Goal: Task Accomplishment & Management: Use online tool/utility

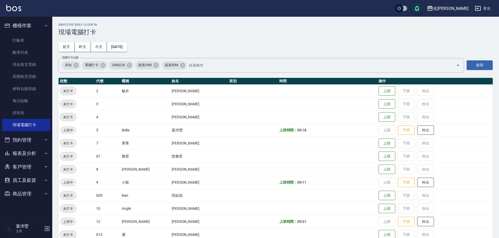
scroll to position [105, 0]
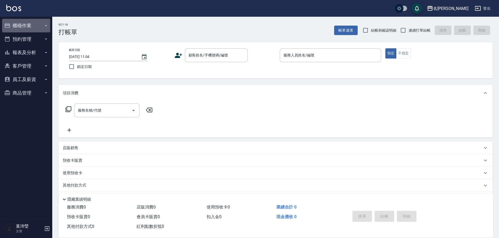
click at [15, 26] on button "櫃檯作業" at bounding box center [26, 26] width 48 height 14
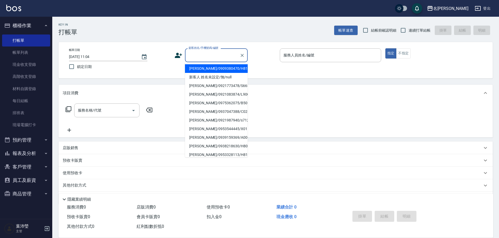
click at [203, 56] on input "顧客姓名/手機號碼/編號" at bounding box center [212, 55] width 50 height 9
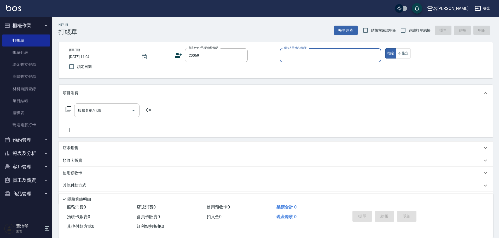
type input "[PERSON_NAME]/0937937729/C0069"
type input "Angle-10"
click at [68, 106] on icon at bounding box center [68, 109] width 6 height 6
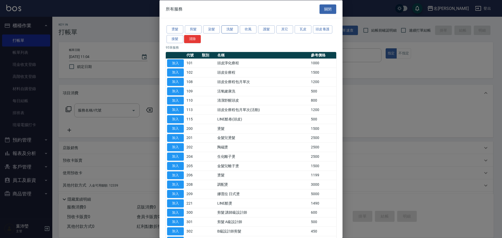
click at [229, 26] on button "洗髮" at bounding box center [229, 29] width 17 height 8
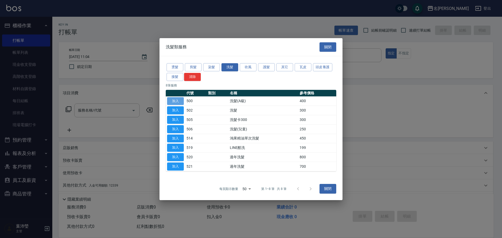
click at [173, 101] on button "加入" at bounding box center [175, 101] width 17 height 8
type input "洗髮(A級)(500)"
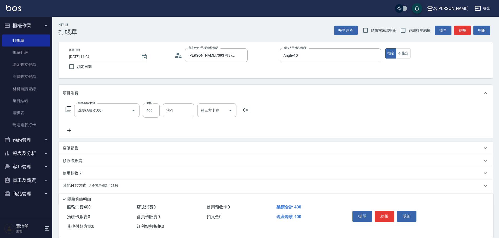
click at [69, 133] on icon at bounding box center [69, 130] width 13 height 6
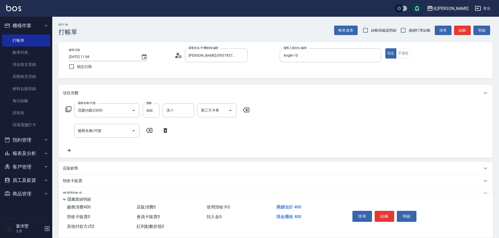
click at [67, 108] on icon at bounding box center [68, 109] width 6 height 6
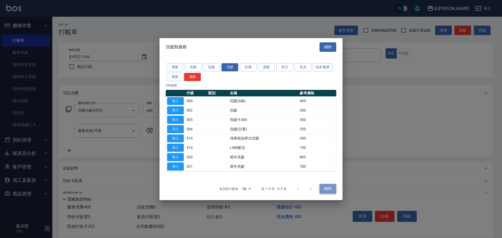
click at [323, 188] on button "關閉" at bounding box center [328, 189] width 17 height 10
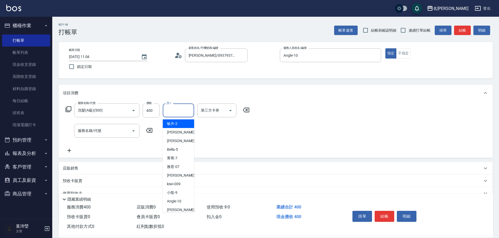
click at [179, 110] on input "洗-1" at bounding box center [178, 110] width 27 height 9
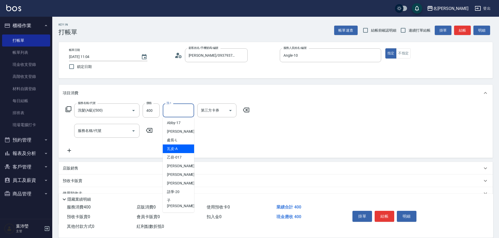
scroll to position [131, 0]
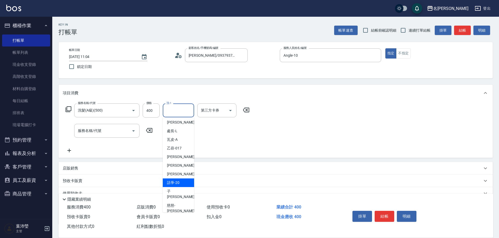
click at [178, 184] on span "語爭 -20" at bounding box center [173, 182] width 13 height 5
type input "語爭-20"
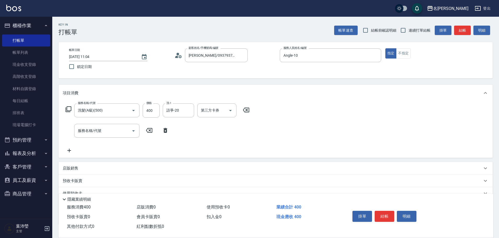
click at [69, 152] on icon at bounding box center [69, 150] width 13 height 6
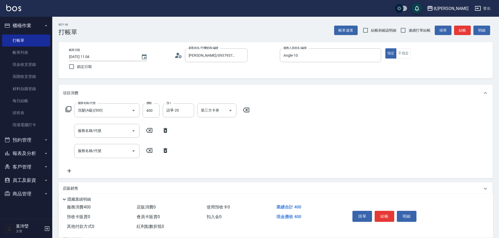
click at [68, 109] on icon at bounding box center [68, 109] width 6 height 6
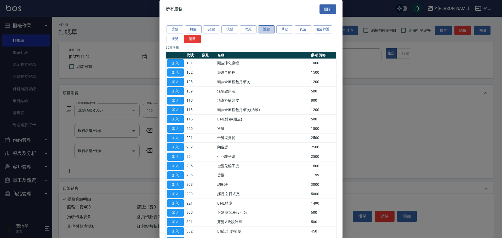
click at [264, 31] on button "護髮" at bounding box center [266, 29] width 17 height 8
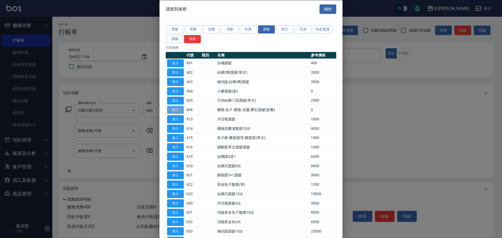
click at [175, 108] on button "加入" at bounding box center [175, 110] width 17 height 8
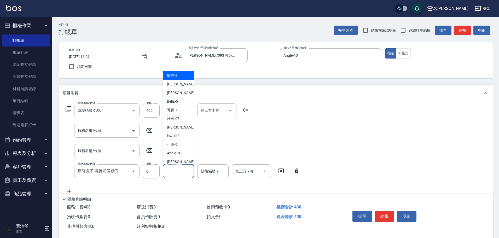
click at [175, 174] on input "技術協助-1" at bounding box center [178, 171] width 27 height 9
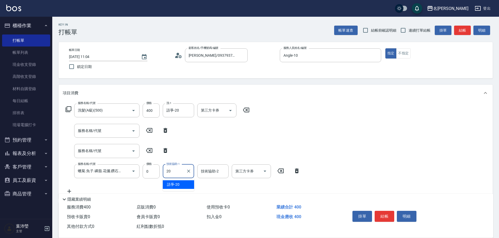
type input "語爭-20"
click at [167, 129] on icon at bounding box center [166, 130] width 4 height 5
type input "蠟菊.魚子.磷脂.花儷.鑽石護髮(套餐)(606)"
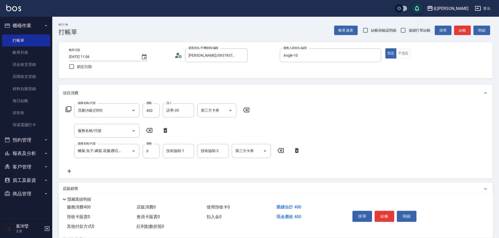
click at [69, 172] on icon at bounding box center [69, 171] width 4 height 4
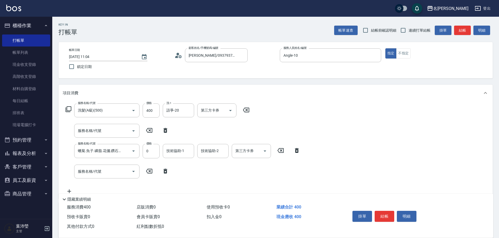
click at [68, 108] on icon at bounding box center [68, 109] width 6 height 6
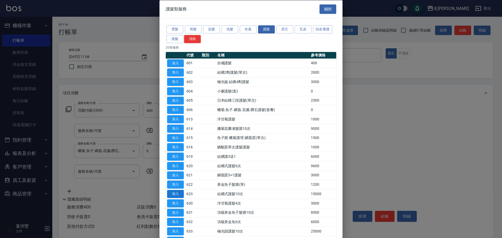
click at [175, 193] on button "加入" at bounding box center [175, 194] width 17 height 8
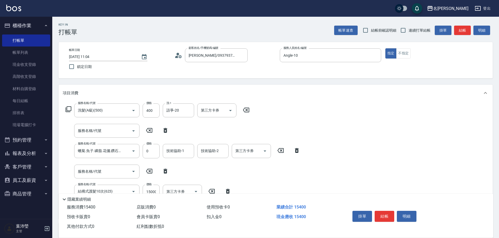
click at [164, 171] on icon at bounding box center [166, 171] width 4 height 5
type input "結構式護髮10次(623)"
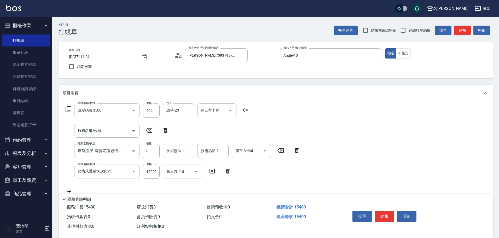
click at [165, 128] on icon at bounding box center [166, 130] width 4 height 5
type input "蠟菊.魚子.磷脂.花儷.鑽石護髮(套餐)(606)"
type input "結構式護髮10次(623)"
type input "15000"
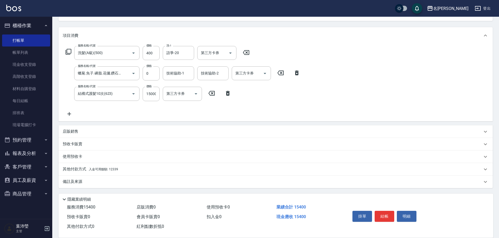
scroll to position [58, 0]
click at [113, 166] on p "其他付款方式 入金可用餘額: 12339" at bounding box center [90, 169] width 55 height 6
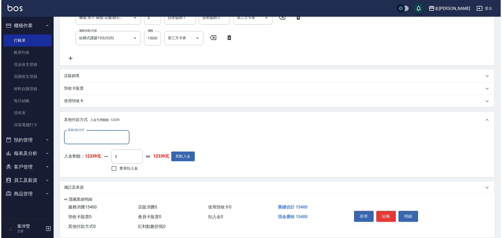
scroll to position [119, 0]
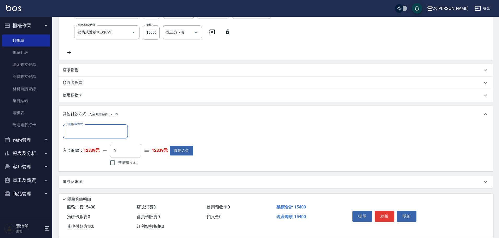
click at [110, 151] on input "0" at bounding box center [125, 151] width 31 height 14
type input "400"
click at [304, 217] on span "現金應收 15000" at bounding box center [292, 216] width 30 height 5
click at [410, 213] on button "明細" at bounding box center [407, 216] width 20 height 11
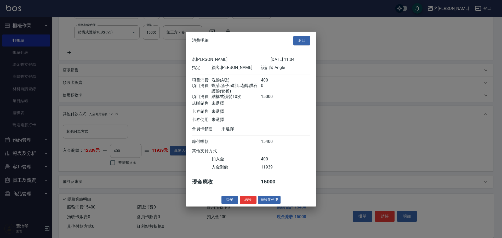
click at [264, 204] on button "結帳並列印" at bounding box center [269, 200] width 23 height 8
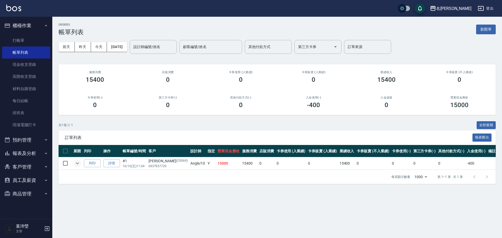
click at [76, 164] on icon "expand row" at bounding box center [77, 163] width 6 height 6
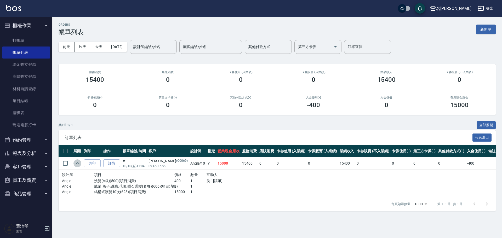
click at [78, 163] on icon "expand row" at bounding box center [77, 163] width 6 height 6
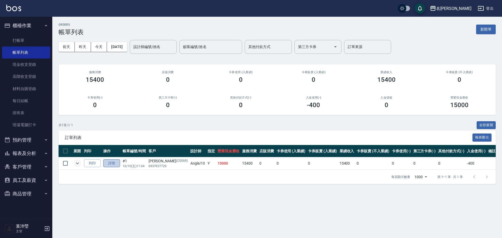
click at [114, 165] on link "詳情" at bounding box center [111, 163] width 17 height 8
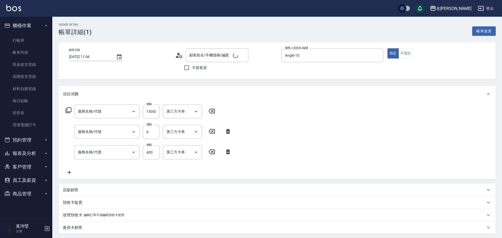
type input "[DATE] 11:04"
type input "Angle-10"
type input "結構式護髮10次(623)"
type input "蠟菊.魚子.磷脂.花儷.鑽石護髮(套餐)(606)"
type input "洗髮(A級)(500)"
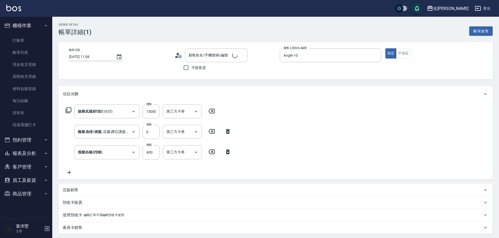
type input "[PERSON_NAME]/0937937729/C0069"
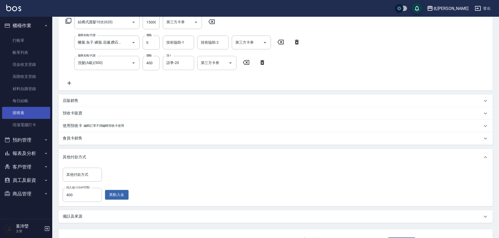
scroll to position [26, 0]
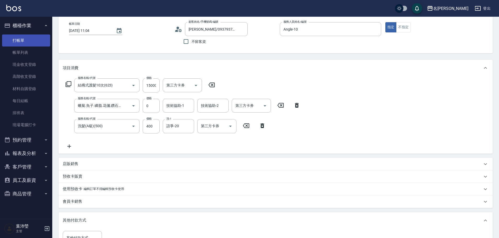
click at [7, 45] on link "打帳單" at bounding box center [26, 41] width 48 height 12
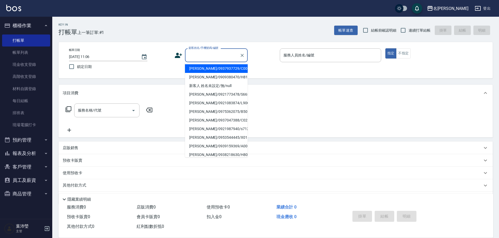
drag, startPoint x: 202, startPoint y: 54, endPoint x: 202, endPoint y: 60, distance: 5.8
click at [202, 54] on input "顧客姓名/手機號碼/編號" at bounding box center [212, 55] width 50 height 9
click at [204, 67] on li "[PERSON_NAME]/0937937729/C0069" at bounding box center [216, 68] width 63 height 9
type input "[PERSON_NAME]/0937937729/C0069"
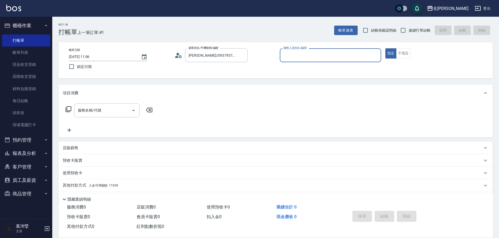
type input "Angle-10"
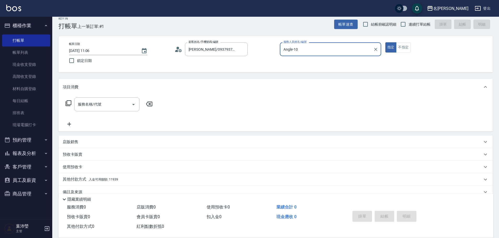
scroll to position [16, 0]
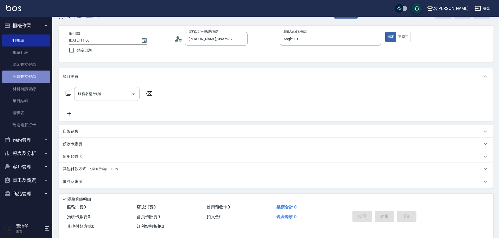
click at [35, 75] on link "高階收支登錄" at bounding box center [26, 77] width 48 height 12
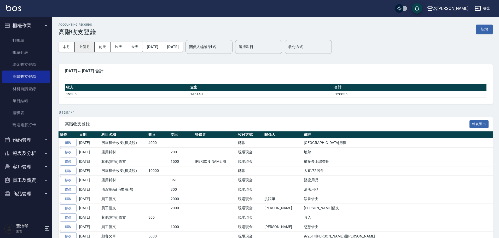
click at [85, 47] on button "上個月" at bounding box center [85, 47] width 20 height 10
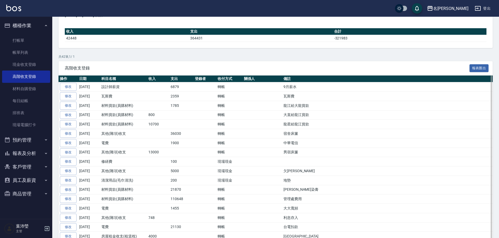
scroll to position [26, 0]
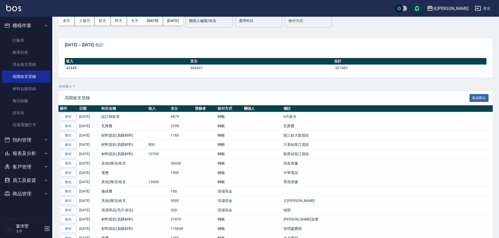
click at [136, 20] on button "今天" at bounding box center [135, 21] width 16 height 10
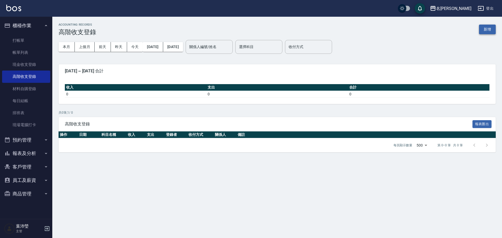
click at [491, 30] on button "新增" at bounding box center [487, 30] width 17 height 10
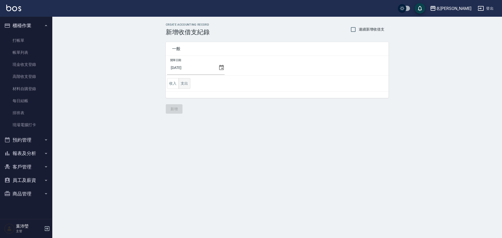
click at [187, 85] on button "支出" at bounding box center [185, 83] width 12 height 11
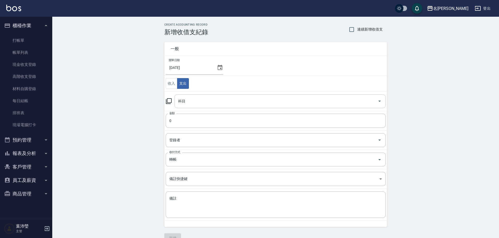
click at [207, 99] on input "科目" at bounding box center [276, 101] width 199 height 9
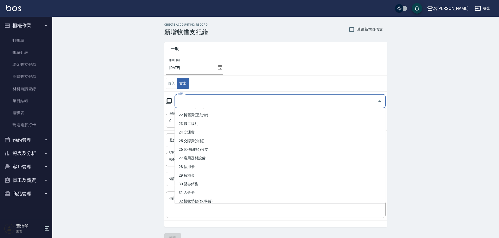
scroll to position [188, 0]
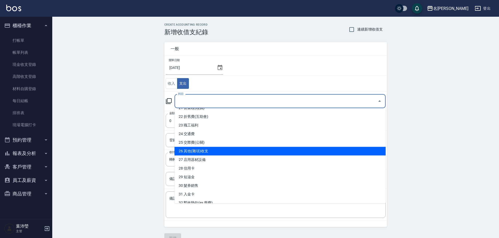
click at [300, 151] on li "26 其他(雜項)收支" at bounding box center [280, 151] width 211 height 9
type input "26 其他(雜項)收支"
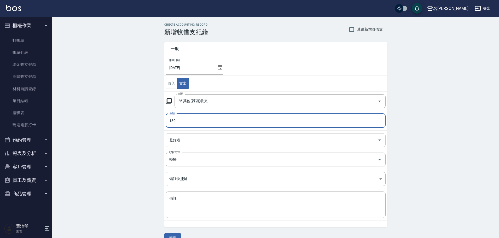
type input "130"
click at [224, 137] on input "登錄者" at bounding box center [272, 140] width 208 height 9
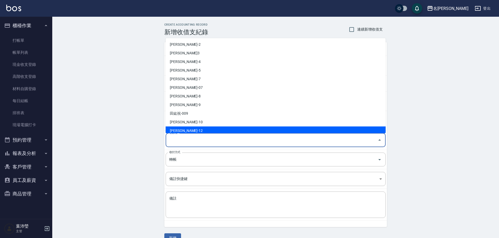
click at [201, 130] on li "[PERSON_NAME]-12" at bounding box center [276, 131] width 220 height 9
type input "[PERSON_NAME]-12"
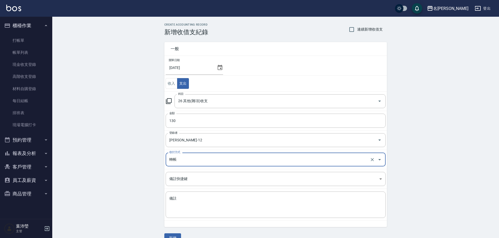
click at [211, 164] on input "轉帳" at bounding box center [268, 159] width 201 height 9
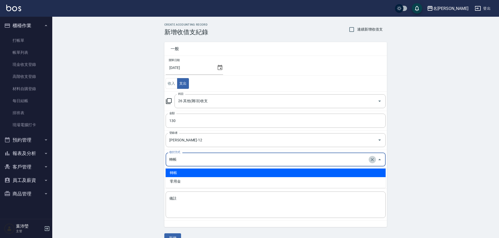
click at [374, 159] on icon "Clear" at bounding box center [372, 159] width 5 height 5
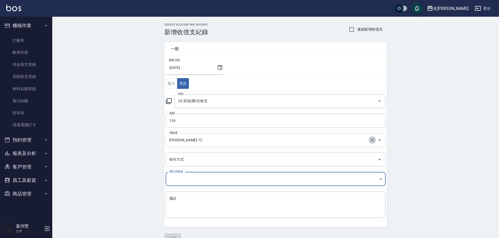
click at [375, 140] on icon "Clear" at bounding box center [372, 140] width 5 height 5
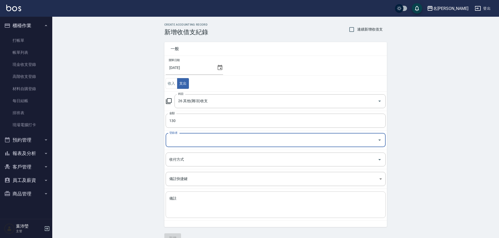
click at [270, 202] on textarea "備註" at bounding box center [275, 205] width 213 height 18
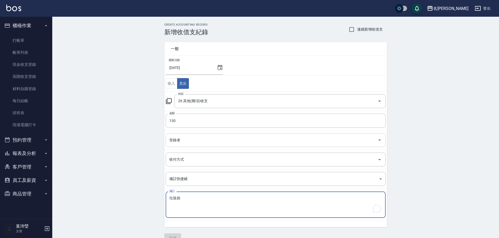
scroll to position [11, 0]
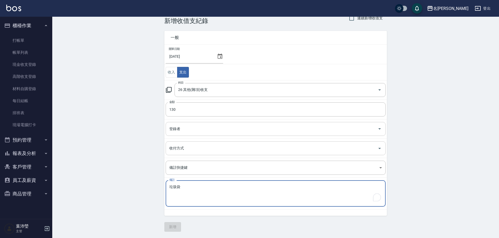
type textarea "垃圾袋"
click at [199, 151] on input "收付方式" at bounding box center [272, 148] width 208 height 9
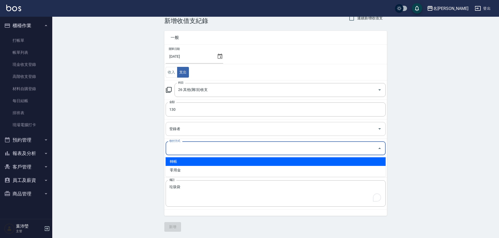
click at [207, 129] on input "登錄者" at bounding box center [272, 128] width 208 height 9
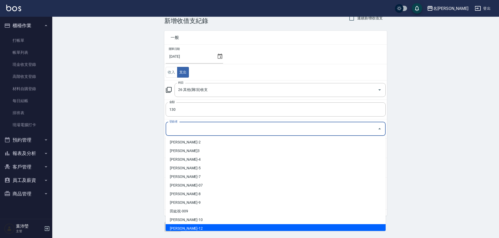
click at [197, 225] on li "[PERSON_NAME]-12" at bounding box center [276, 228] width 220 height 9
type input "[PERSON_NAME]-12"
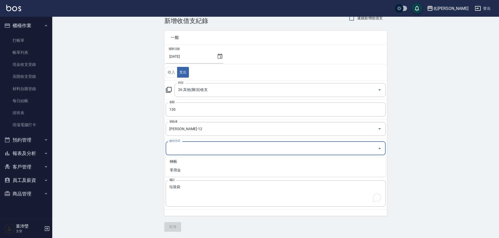
click at [193, 149] on input "收付方式" at bounding box center [272, 148] width 208 height 9
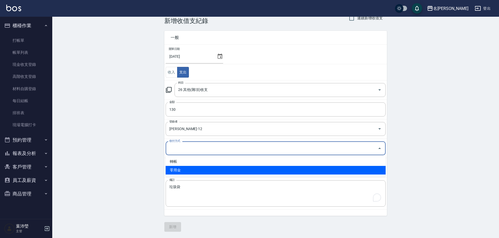
click at [185, 172] on li "零用金" at bounding box center [276, 170] width 220 height 9
type input "零用金"
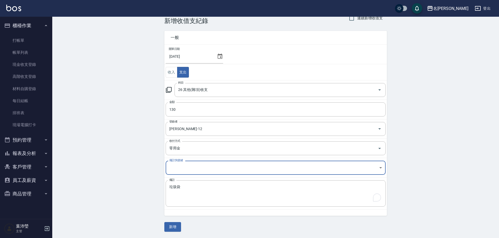
click at [373, 130] on icon "Clear" at bounding box center [372, 129] width 3 height 3
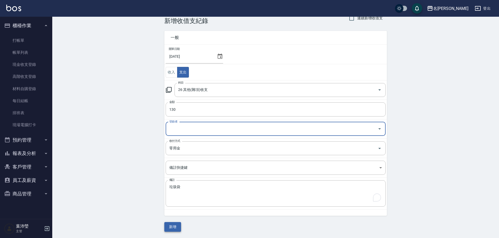
click at [180, 225] on button "新增" at bounding box center [172, 227] width 17 height 10
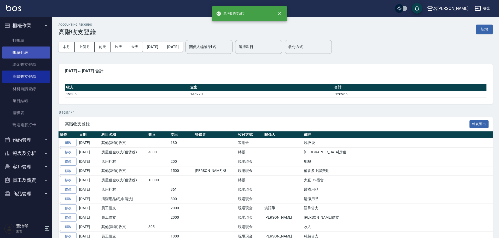
click at [43, 49] on link "帳單列表" at bounding box center [26, 53] width 48 height 12
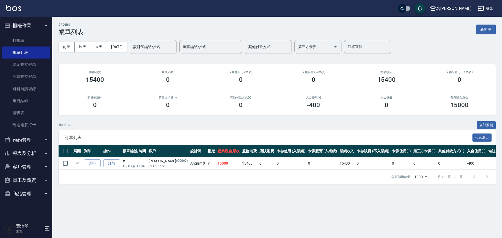
click at [36, 136] on button "預約管理" at bounding box center [26, 140] width 48 height 14
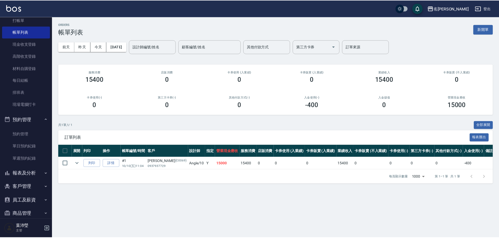
scroll to position [22, 0]
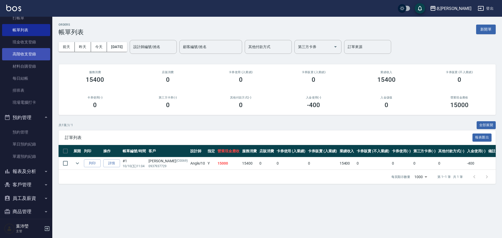
drag, startPoint x: 24, startPoint y: 49, endPoint x: 37, endPoint y: 54, distance: 14.5
click at [24, 50] on link "高階收支登錄" at bounding box center [26, 54] width 48 height 12
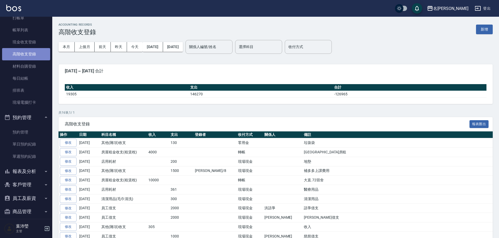
click at [39, 53] on link "高階收支登錄" at bounding box center [26, 54] width 48 height 12
click at [484, 32] on button "新增" at bounding box center [484, 30] width 17 height 10
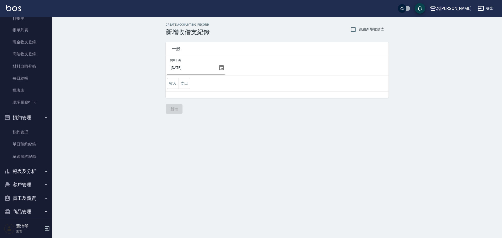
click at [220, 68] on icon at bounding box center [221, 68] width 6 height 6
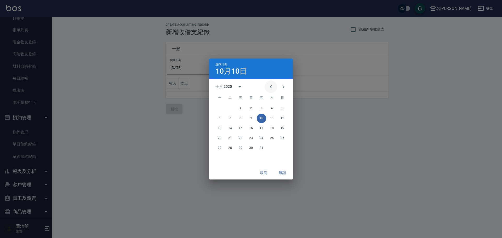
click at [270, 90] on icon "Previous month" at bounding box center [271, 87] width 6 height 6
click at [232, 151] on button "30" at bounding box center [229, 148] width 9 height 9
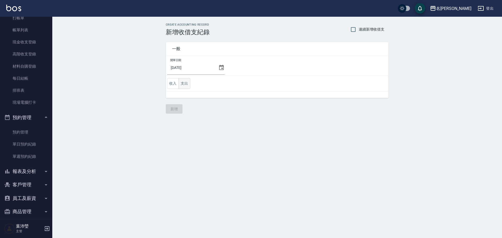
click at [186, 83] on button "支出" at bounding box center [185, 83] width 12 height 11
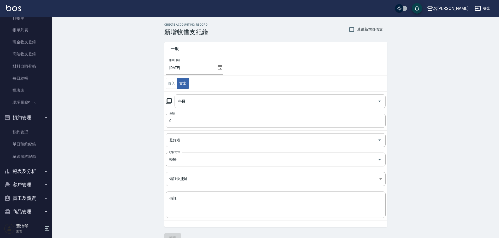
click at [194, 99] on input "科目" at bounding box center [276, 101] width 199 height 9
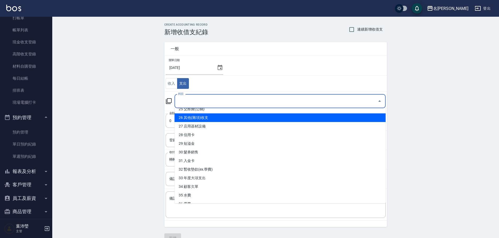
scroll to position [237, 0]
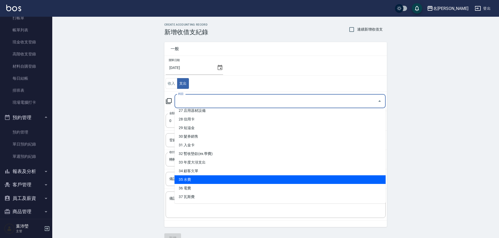
click at [205, 179] on li "35 水費" at bounding box center [280, 179] width 211 height 9
type input "35 水費"
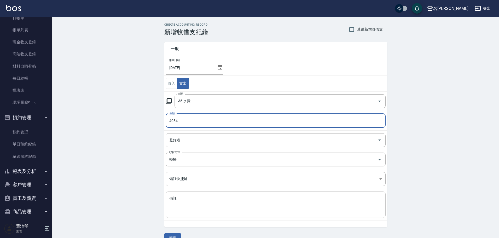
type input "4084"
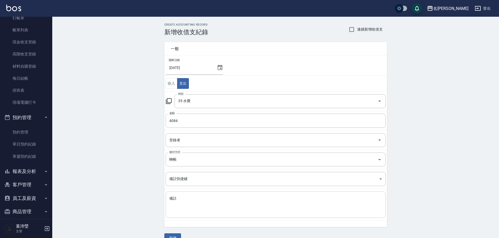
click at [235, 195] on div "x 備註" at bounding box center [276, 205] width 220 height 26
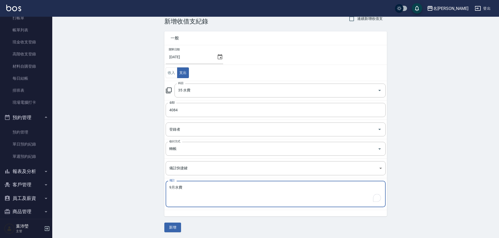
scroll to position [11, 0]
type textarea "9月水費"
click at [177, 225] on button "新增" at bounding box center [172, 227] width 17 height 10
